Goal: Information Seeking & Learning: Check status

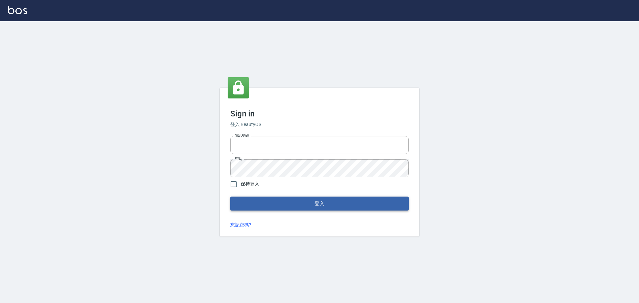
type input "0976821822"
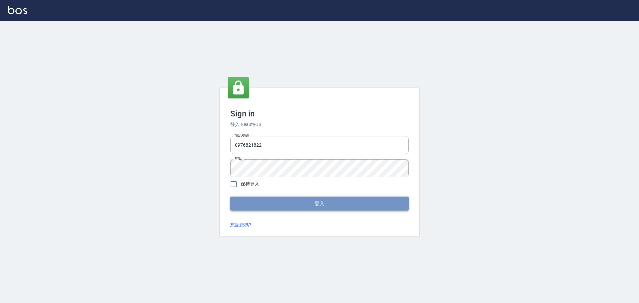
click at [302, 202] on button "登入" at bounding box center [319, 204] width 178 height 14
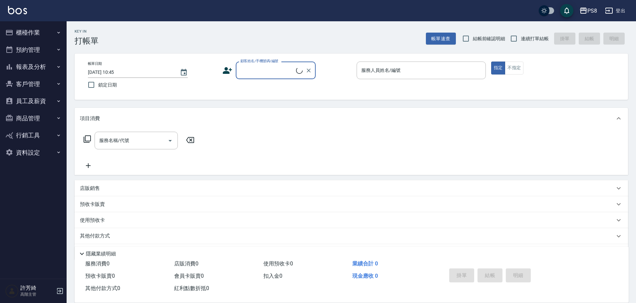
click at [26, 32] on button "櫃檯作業" at bounding box center [33, 32] width 61 height 17
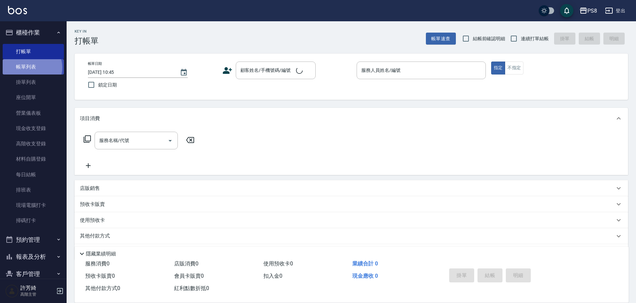
click at [31, 68] on link "帳單列表" at bounding box center [33, 66] width 61 height 15
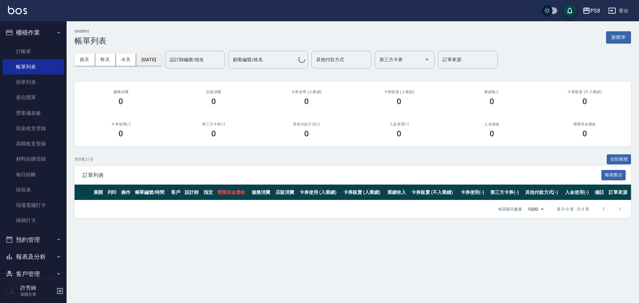
click at [150, 62] on button "[DATE]" at bounding box center [148, 60] width 25 height 12
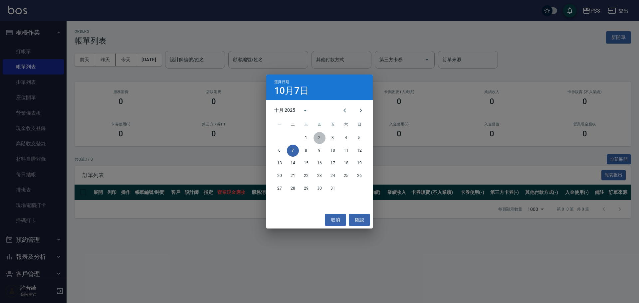
click at [319, 136] on button "2" at bounding box center [320, 138] width 12 height 12
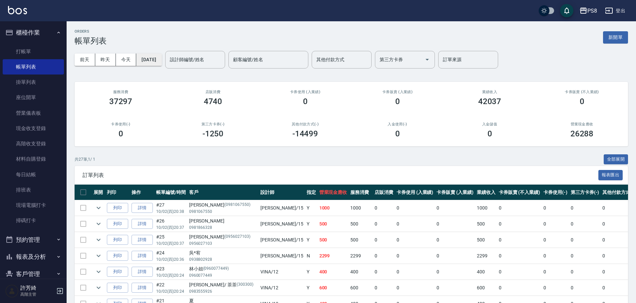
click at [161, 60] on button "[DATE]" at bounding box center [148, 60] width 25 height 12
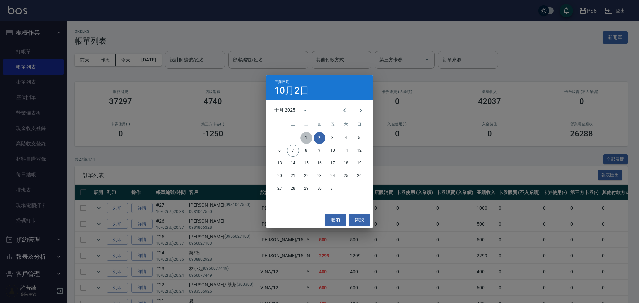
click at [305, 136] on button "1" at bounding box center [306, 138] width 12 height 12
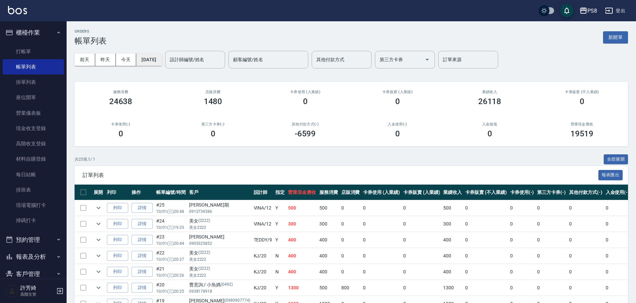
click at [161, 60] on button "[DATE]" at bounding box center [148, 60] width 25 height 12
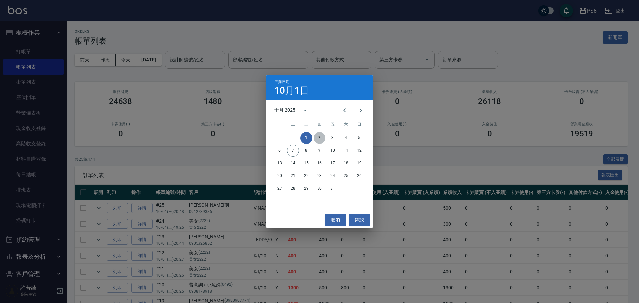
click at [319, 135] on button "2" at bounding box center [320, 138] width 12 height 12
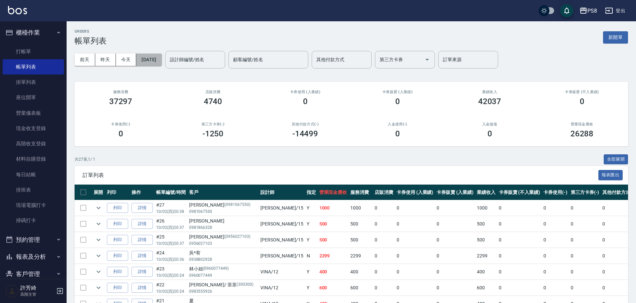
click at [149, 58] on button "[DATE]" at bounding box center [148, 60] width 25 height 12
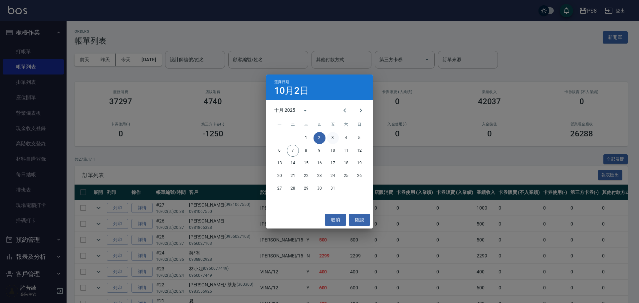
click at [337, 138] on button "3" at bounding box center [333, 138] width 12 height 12
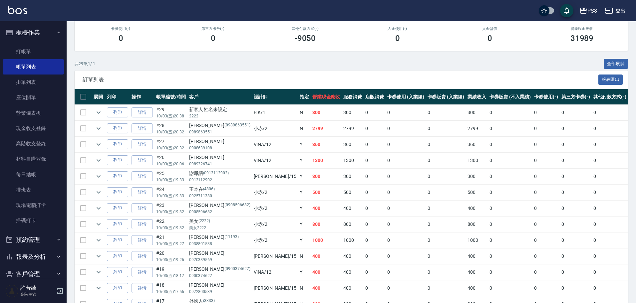
scroll to position [33, 0]
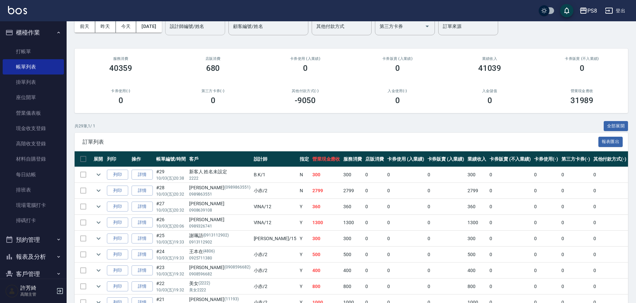
click at [208, 25] on div "設計師編號/姓名 設計師編號/姓名" at bounding box center [195, 27] width 60 height 18
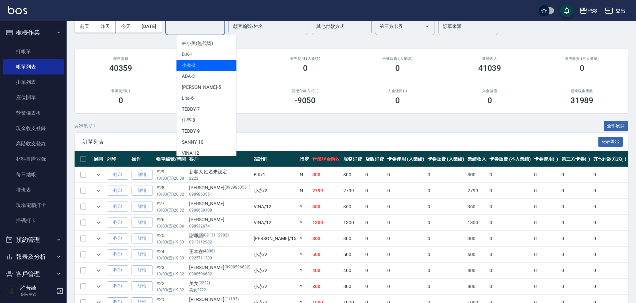
click at [212, 65] on div "小赤 -2" at bounding box center [206, 65] width 60 height 11
type input "小赤-2"
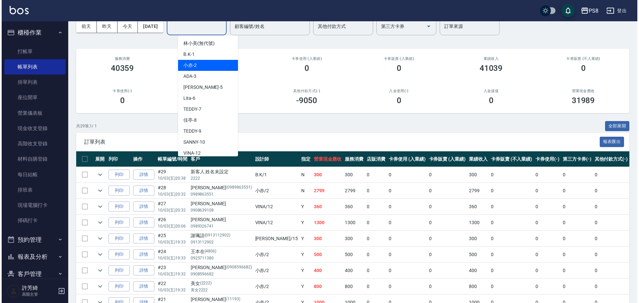
scroll to position [0, 0]
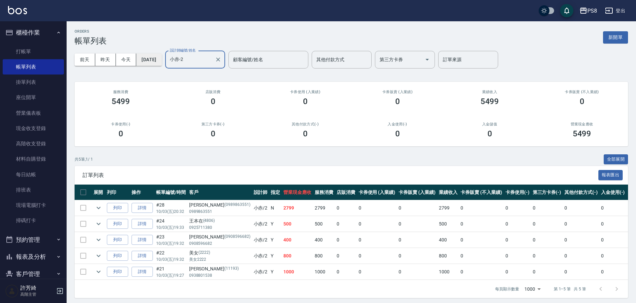
click at [153, 62] on button "[DATE]" at bounding box center [148, 60] width 25 height 12
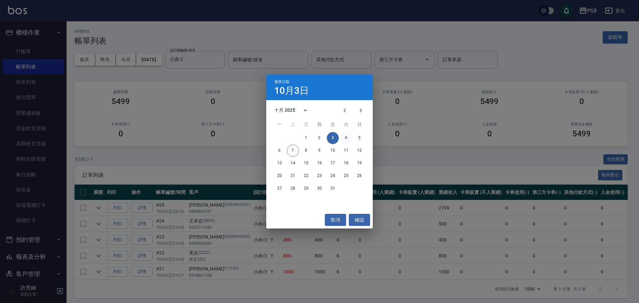
click at [345, 137] on button "4" at bounding box center [346, 138] width 12 height 12
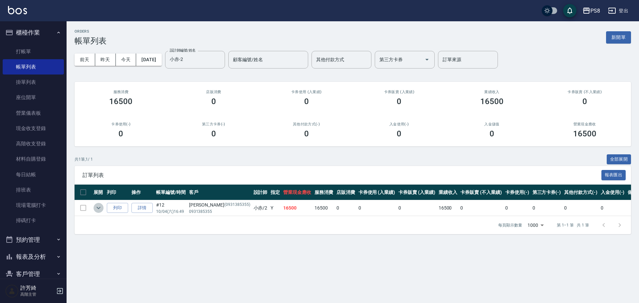
click at [98, 205] on icon "expand row" at bounding box center [99, 208] width 8 height 8
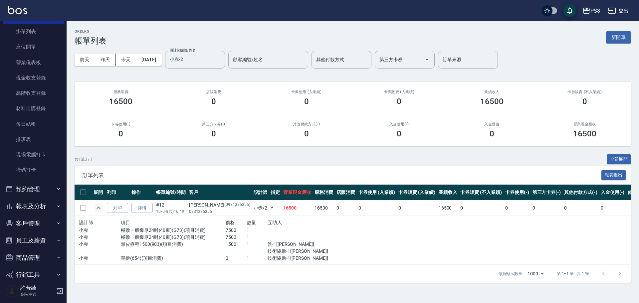
scroll to position [80, 0]
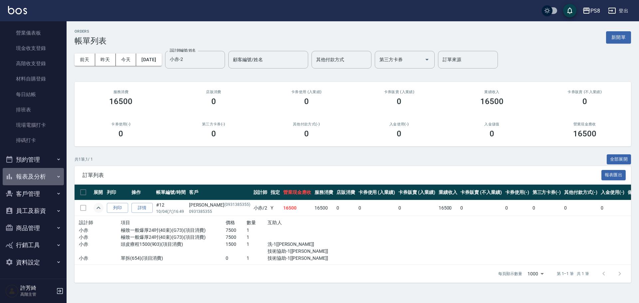
click at [42, 175] on button "報表及分析" at bounding box center [33, 176] width 61 height 17
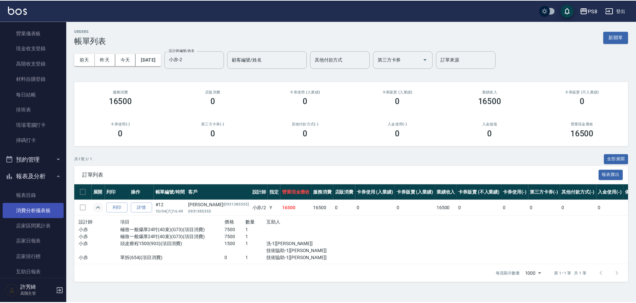
scroll to position [147, 0]
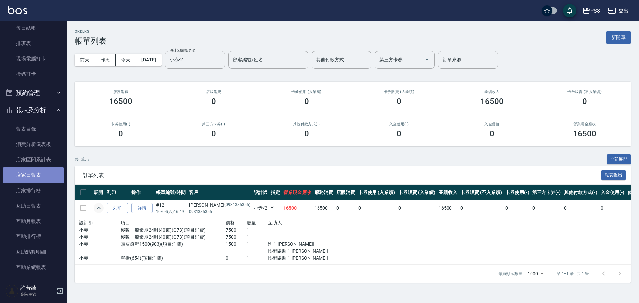
click at [41, 178] on link "店家日報表" at bounding box center [33, 174] width 61 height 15
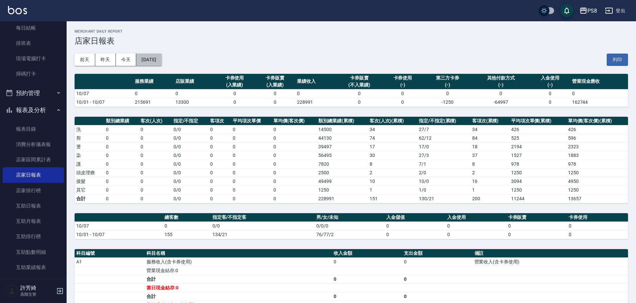
click at [161, 60] on button "[DATE]" at bounding box center [148, 60] width 25 height 12
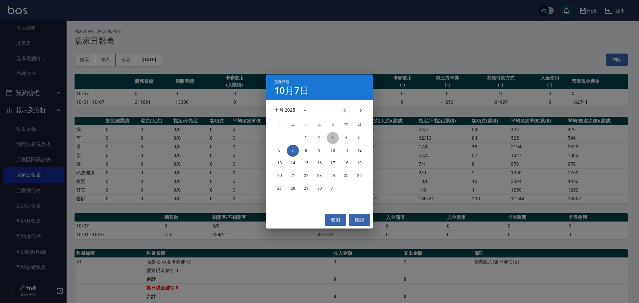
click at [335, 138] on button "3" at bounding box center [333, 138] width 12 height 12
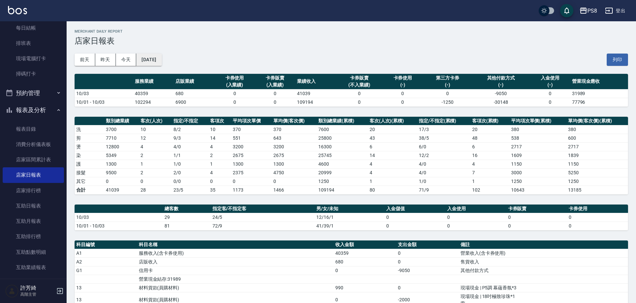
click at [161, 58] on button "[DATE]" at bounding box center [148, 60] width 25 height 12
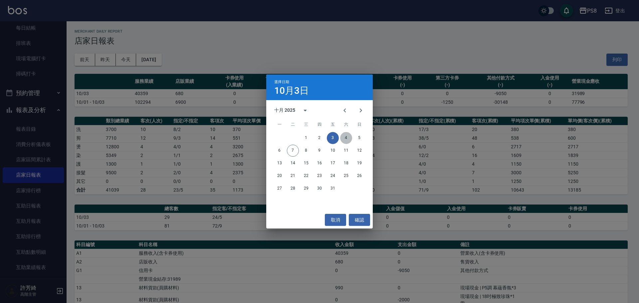
click at [348, 135] on button "4" at bounding box center [346, 138] width 12 height 12
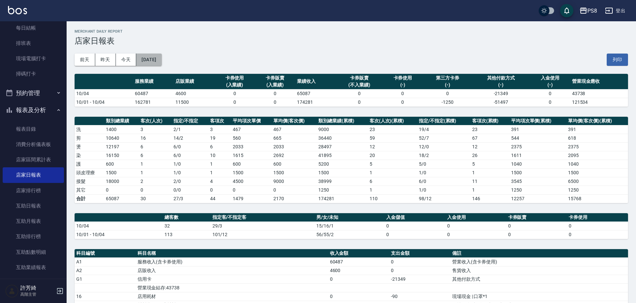
click at [161, 59] on button "[DATE]" at bounding box center [148, 60] width 25 height 12
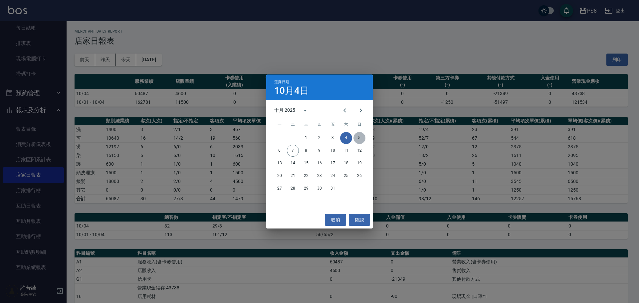
click at [359, 137] on button "5" at bounding box center [359, 138] width 12 height 12
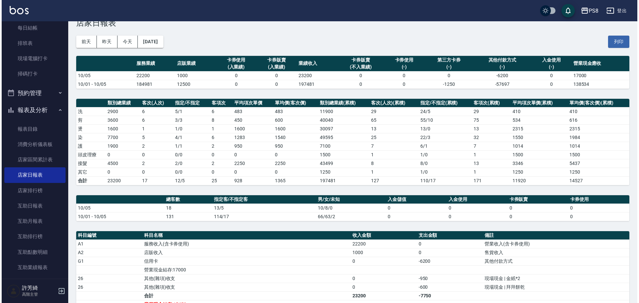
scroll to position [33, 0]
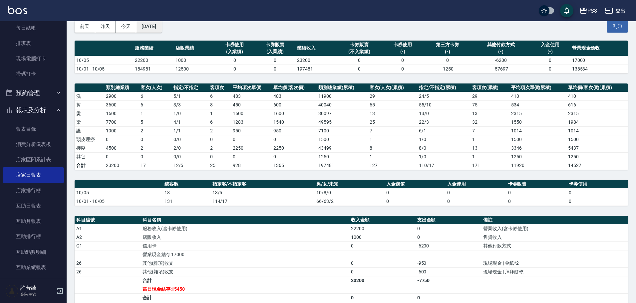
click at [161, 26] on button "[DATE]" at bounding box center [148, 26] width 25 height 12
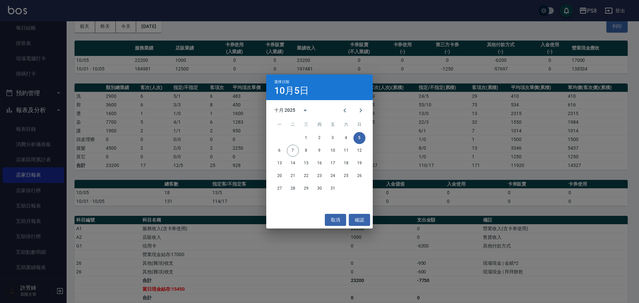
click at [314, 133] on div "1 2 3 4 5" at bounding box center [319, 138] width 107 height 12
click at [306, 136] on button "1" at bounding box center [306, 138] width 12 height 12
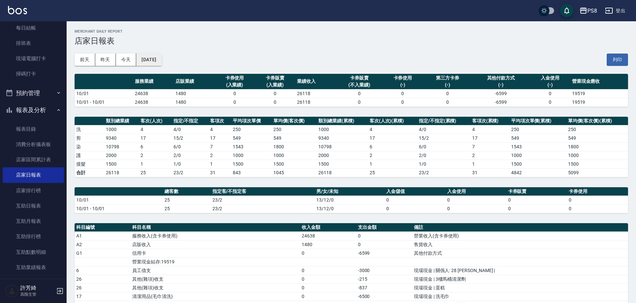
click at [155, 57] on button "[DATE]" at bounding box center [148, 60] width 25 height 12
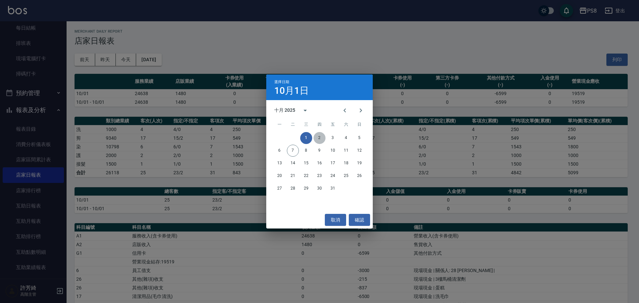
click at [319, 138] on button "2" at bounding box center [320, 138] width 12 height 12
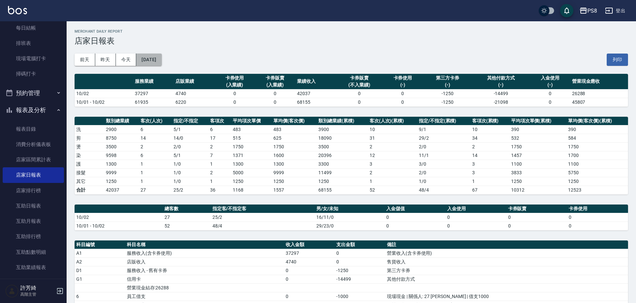
click at [158, 54] on button "[DATE]" at bounding box center [148, 60] width 25 height 12
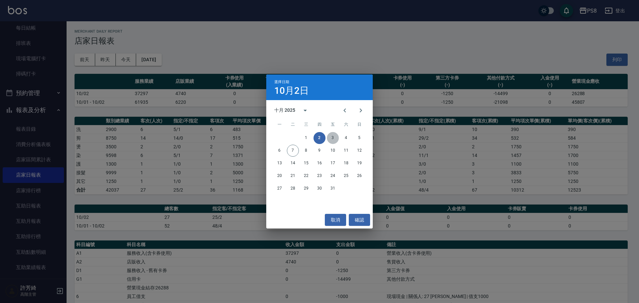
click at [329, 137] on button "3" at bounding box center [333, 138] width 12 height 12
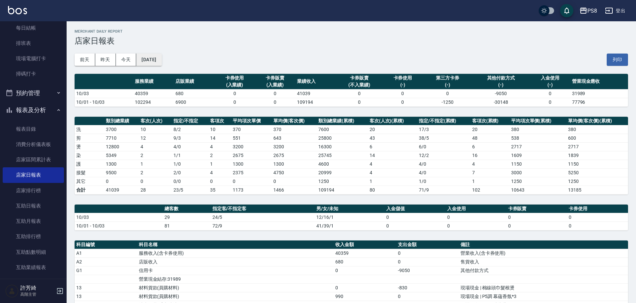
click at [160, 63] on button "[DATE]" at bounding box center [148, 60] width 25 height 12
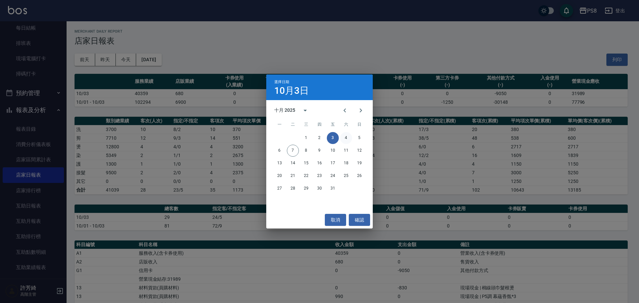
click at [344, 137] on button "4" at bounding box center [346, 138] width 12 height 12
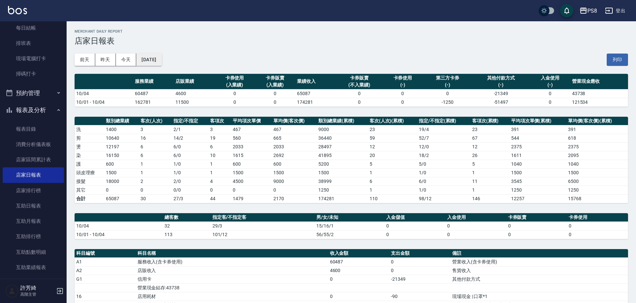
click at [159, 58] on button "[DATE]" at bounding box center [148, 60] width 25 height 12
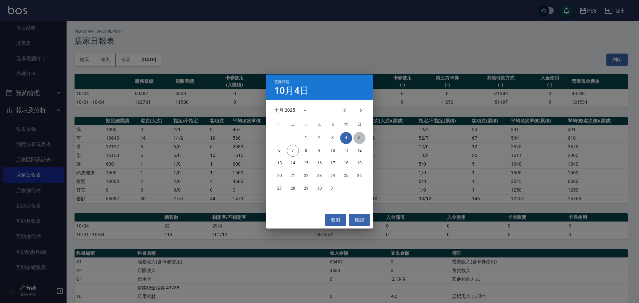
click at [365, 138] on button "5" at bounding box center [359, 138] width 12 height 12
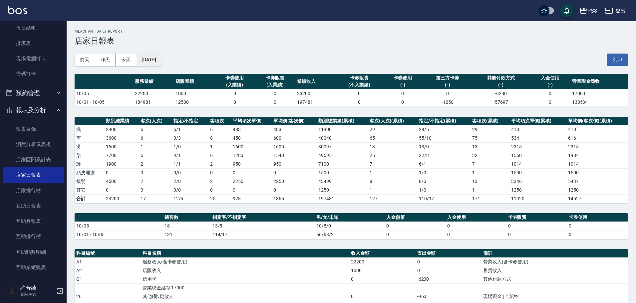
click at [157, 58] on button "[DATE]" at bounding box center [148, 60] width 25 height 12
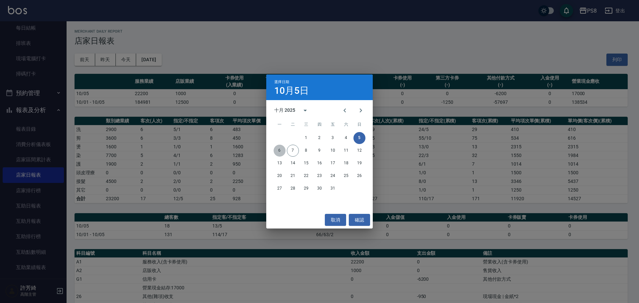
click at [281, 150] on button "6" at bounding box center [280, 151] width 12 height 12
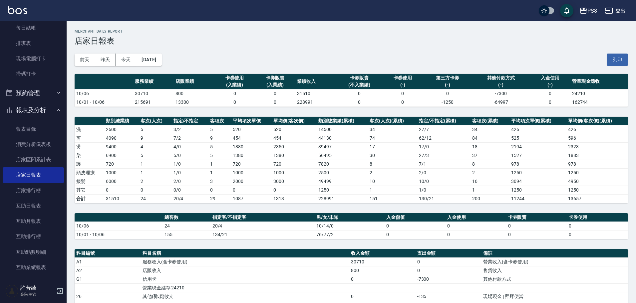
click at [167, 51] on div "[DATE] [DATE] [DATE] [DATE] 列印" at bounding box center [351, 60] width 553 height 28
click at [161, 56] on button "[DATE]" at bounding box center [148, 60] width 25 height 12
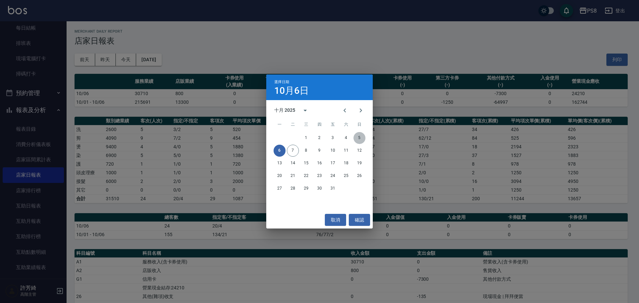
click at [362, 136] on button "5" at bounding box center [359, 138] width 12 height 12
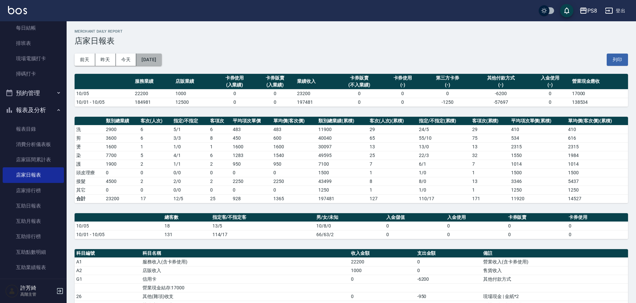
click at [161, 57] on button "[DATE]" at bounding box center [148, 60] width 25 height 12
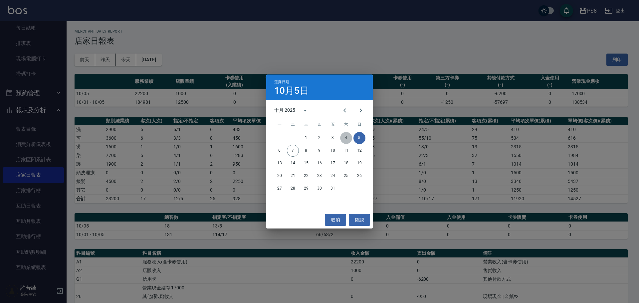
click at [343, 137] on button "4" at bounding box center [346, 138] width 12 height 12
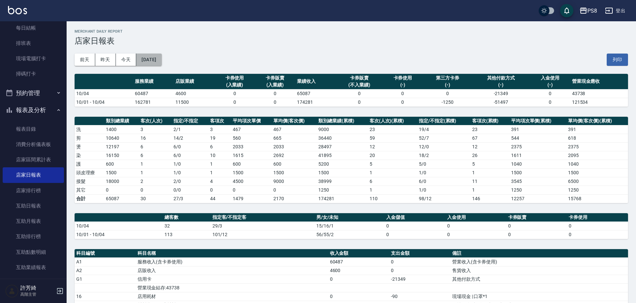
click at [158, 59] on button "[DATE]" at bounding box center [148, 60] width 25 height 12
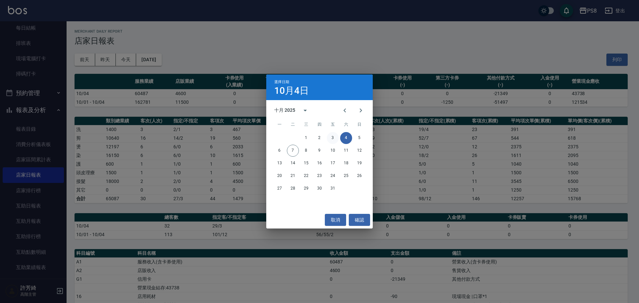
click at [332, 140] on button "3" at bounding box center [333, 138] width 12 height 12
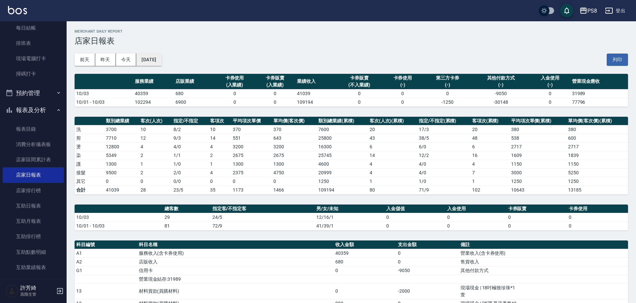
click at [161, 60] on button "[DATE]" at bounding box center [148, 60] width 25 height 12
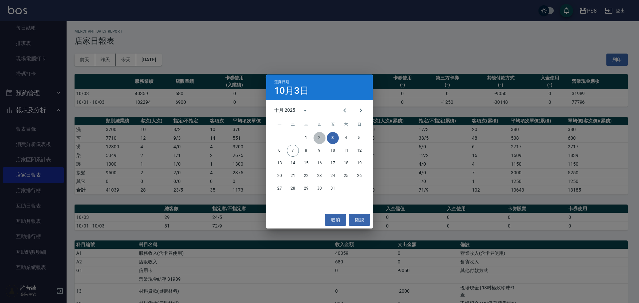
click at [319, 138] on button "2" at bounding box center [320, 138] width 12 height 12
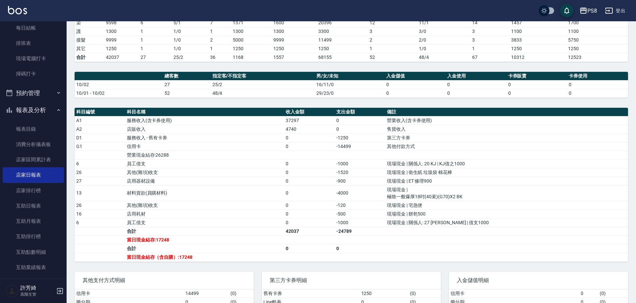
scroll to position [133, 0]
